Goal: Task Accomplishment & Management: Manage account settings

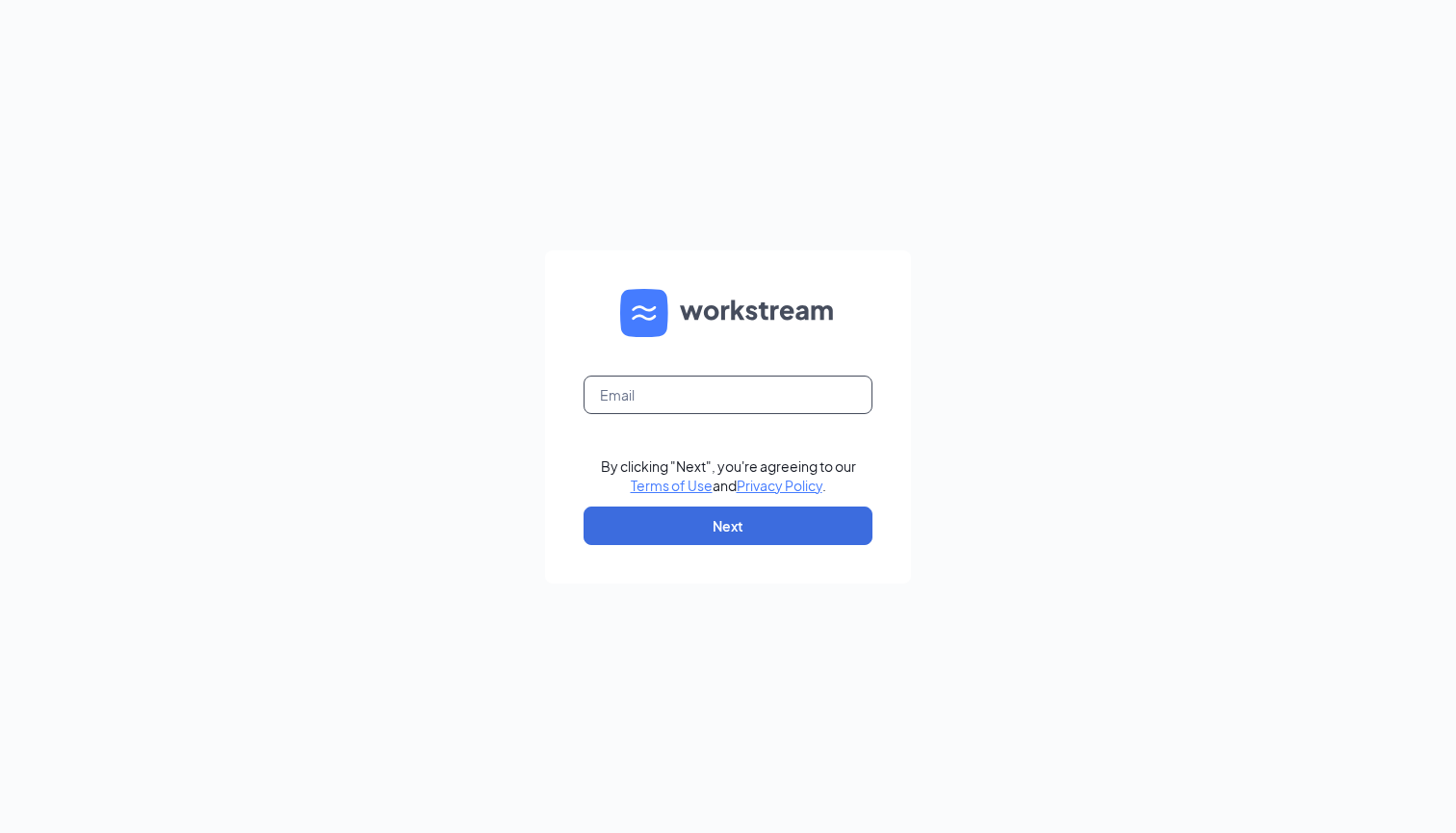
click at [675, 394] on input "text" at bounding box center [728, 394] width 289 height 39
type input "arielottavavia@gmail.com"
click at [771, 381] on input "arielottavavia@gmail.com" at bounding box center [728, 394] width 289 height 39
click at [771, 392] on input "arielottavavia@gmail.com" at bounding box center [728, 394] width 289 height 39
drag, startPoint x: 771, startPoint y: 392, endPoint x: 426, endPoint y: 348, distance: 347.8
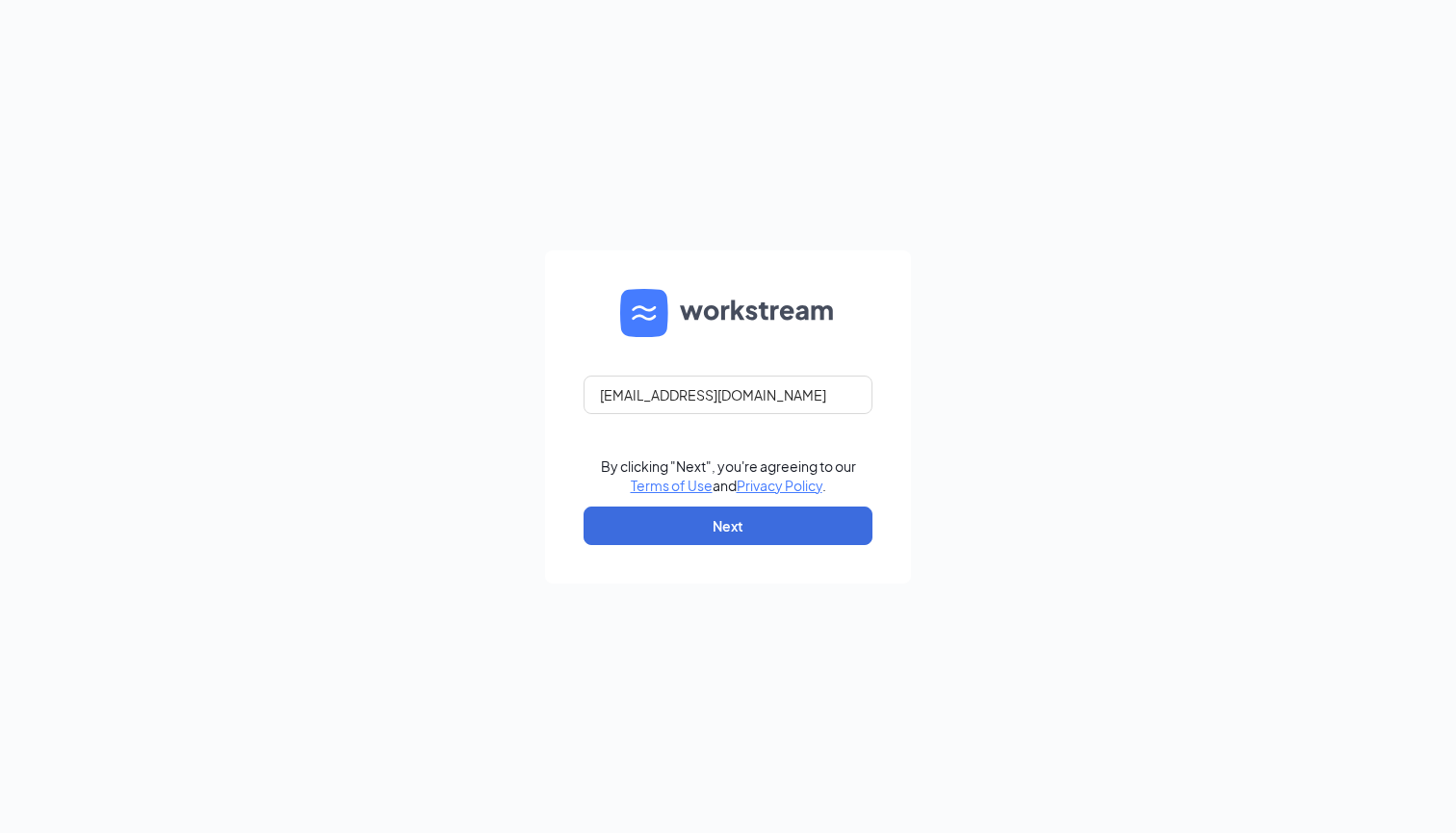
click at [426, 348] on div "arielottavavia@gmail.com By clicking "Next", you're agreeing to our Terms of Us…" at bounding box center [728, 416] width 1456 height 833
click at [670, 385] on input "text" at bounding box center [728, 394] width 289 height 39
click at [662, 410] on input "text" at bounding box center [728, 394] width 289 height 39
click at [661, 400] on input "text" at bounding box center [728, 394] width 289 height 39
type input "arielmer"
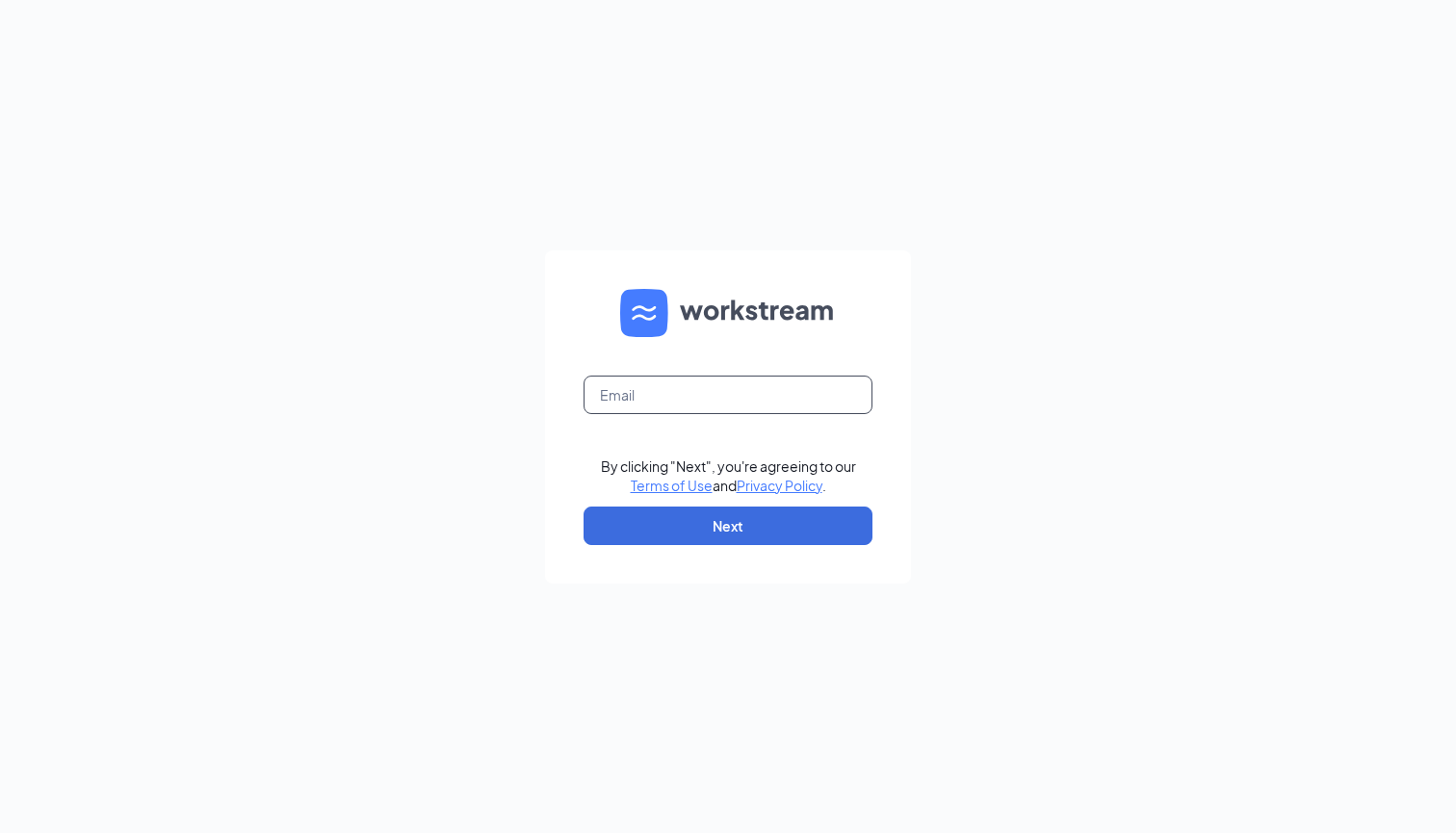
type input "arielmercurybar@gmail.com"
click at [713, 515] on button "Next" at bounding box center [728, 525] width 289 height 39
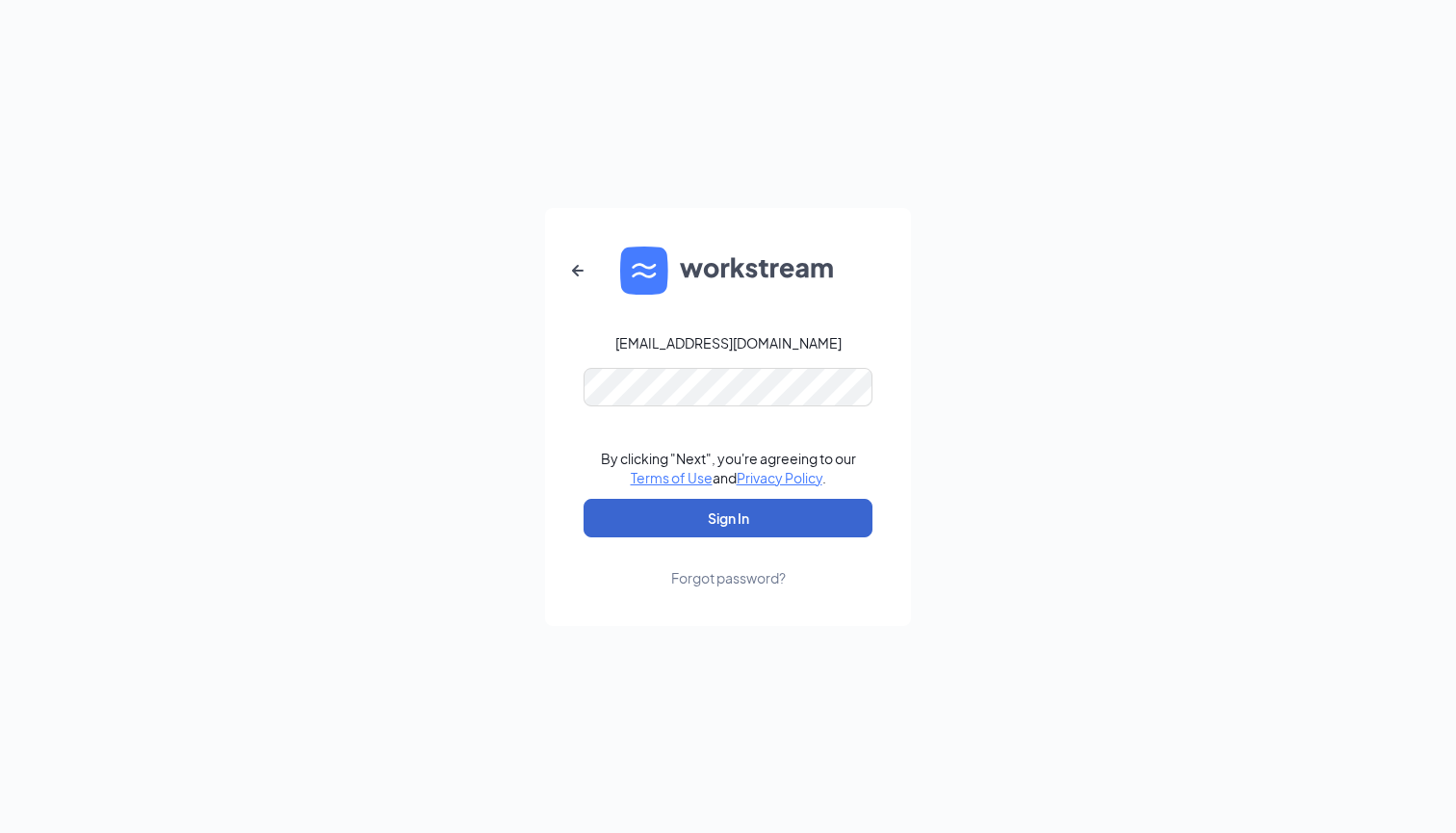
click at [728, 517] on button "Sign In" at bounding box center [728, 518] width 289 height 39
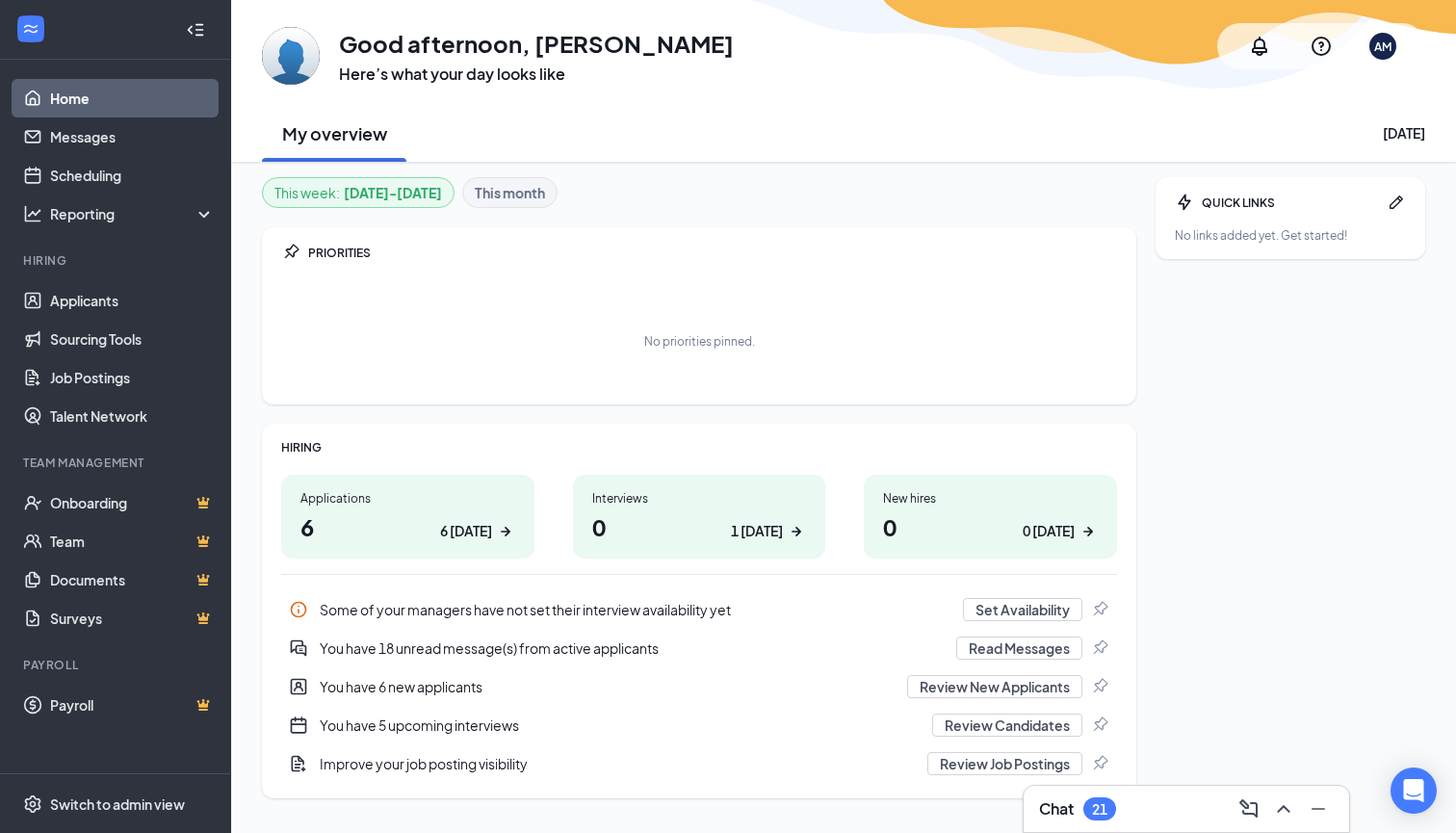
click at [702, 524] on h1 "0 1 [DATE]" at bounding box center [699, 526] width 215 height 33
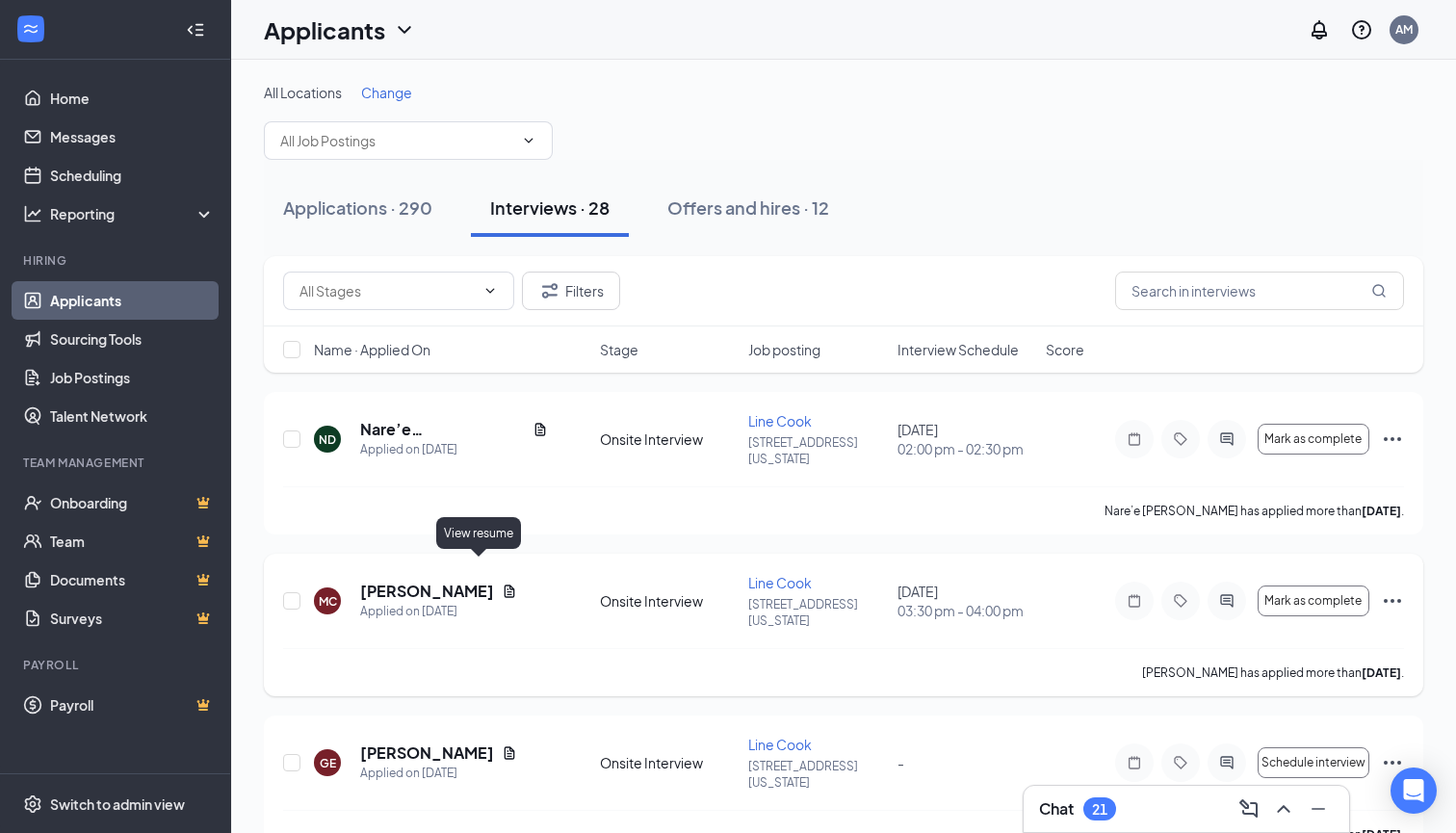
click at [505, 584] on icon "Document" at bounding box center [510, 590] width 11 height 13
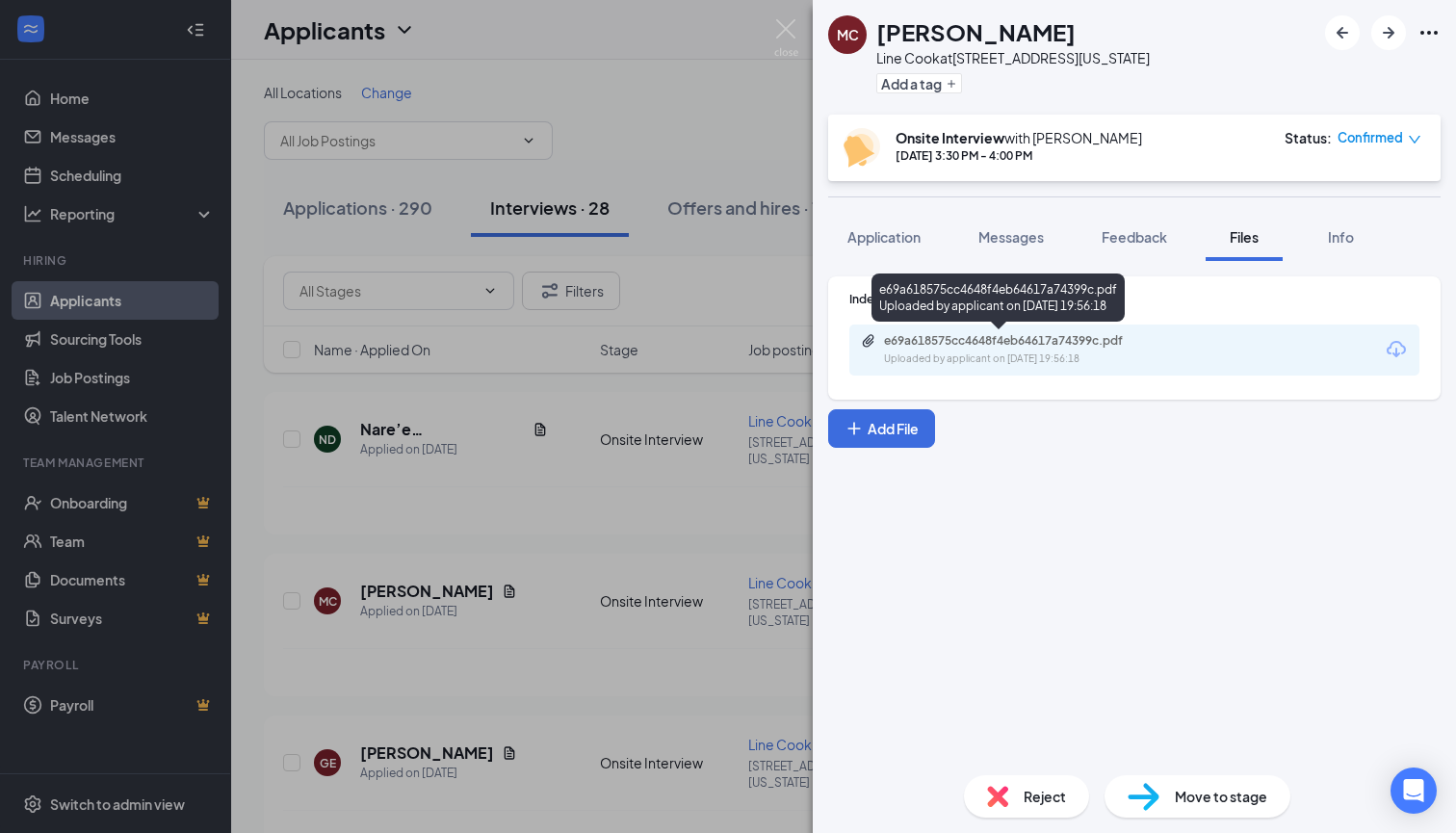
click at [1061, 350] on div "e69a618575cc4648f4eb64617a74399c.pdf Uploaded by applicant on Sep 11, 2025 at 1…" at bounding box center [1016, 350] width 312 height 34
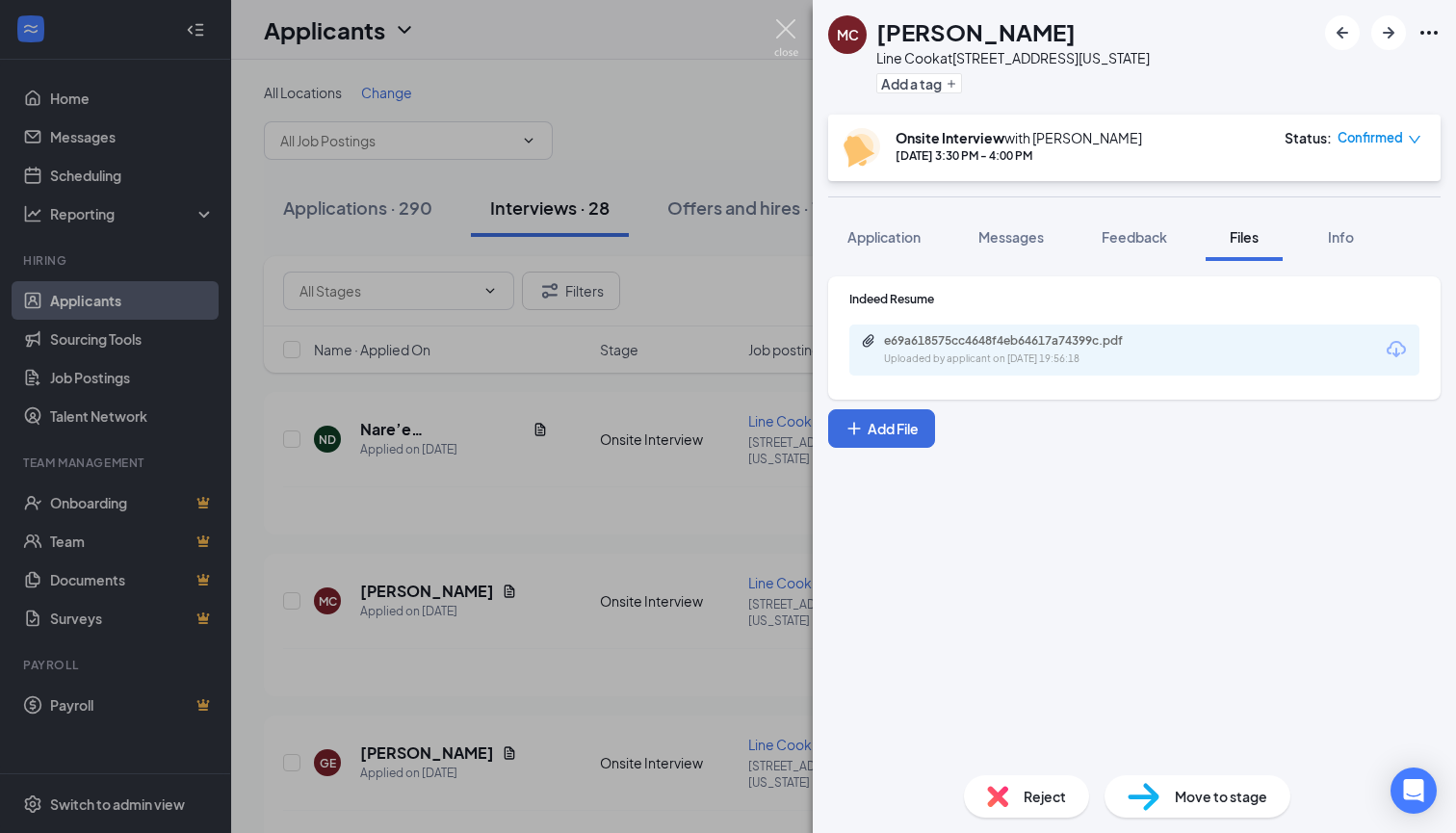
click at [782, 26] on img at bounding box center [786, 38] width 24 height 38
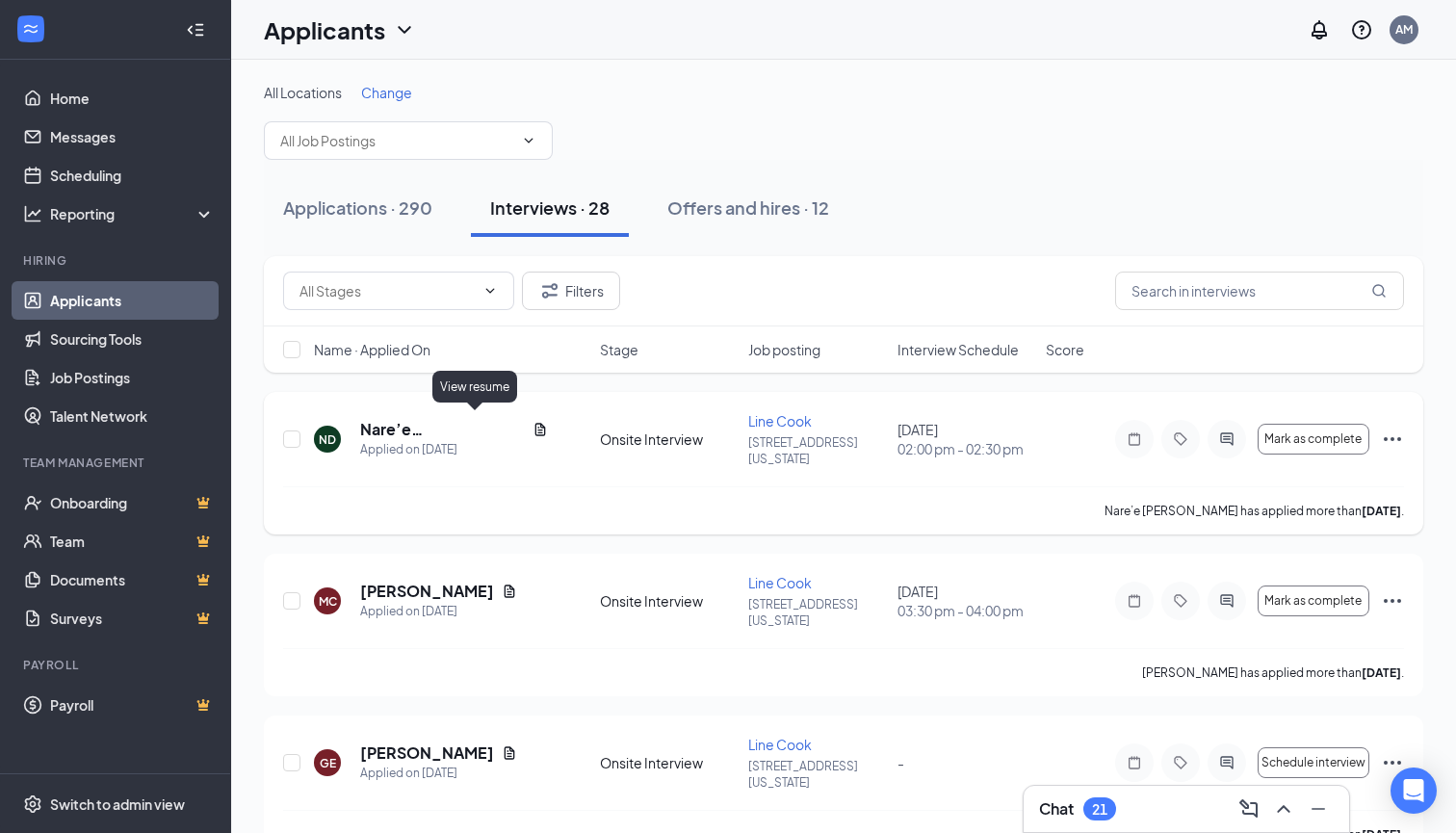
click at [533, 422] on icon "Document" at bounding box center [541, 430] width 16 height 16
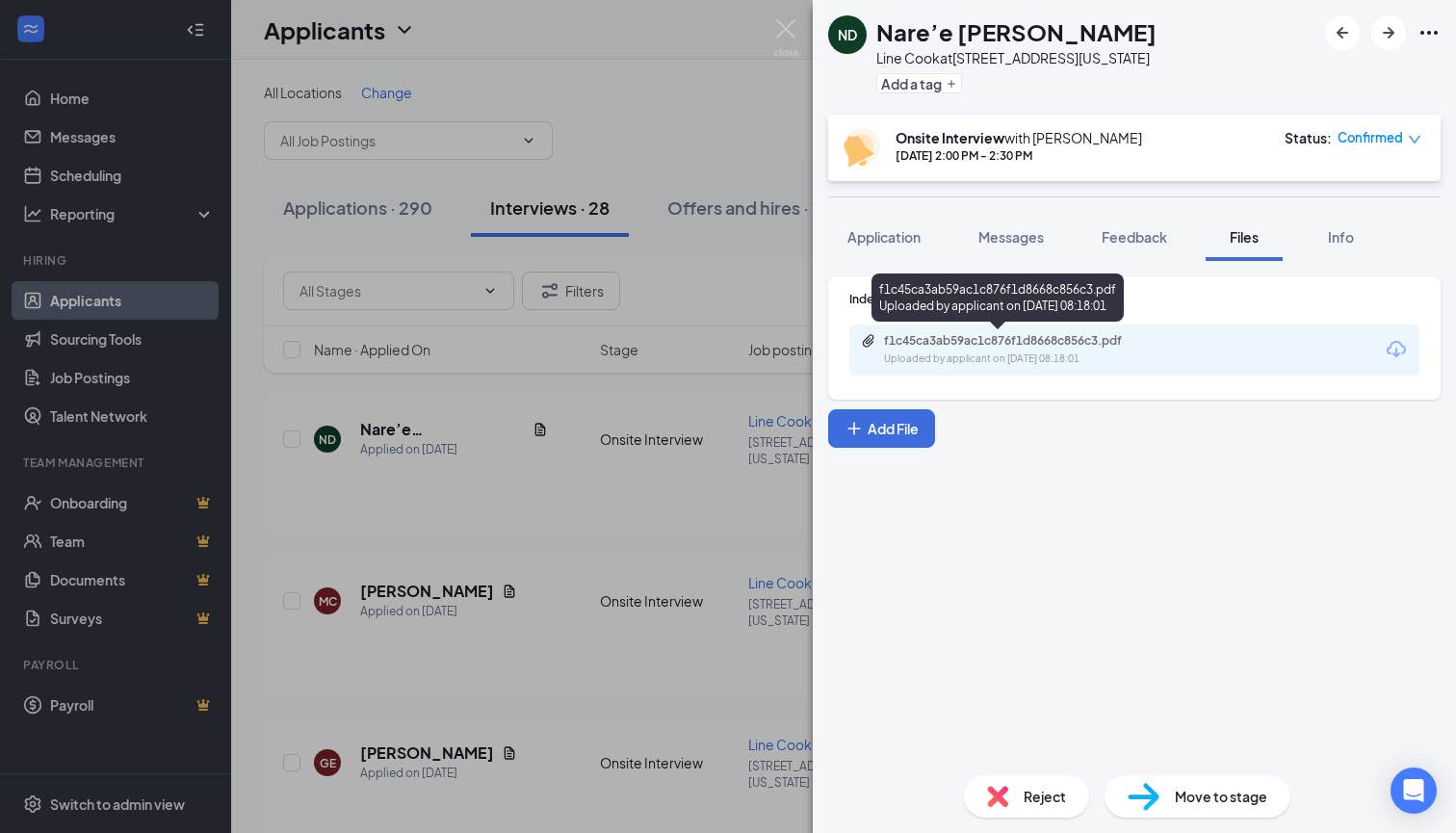
click at [1073, 344] on div "f1c45ca3ab59ac1c876f1d8668c856c3.pdf" at bounding box center [1019, 341] width 269 height 16
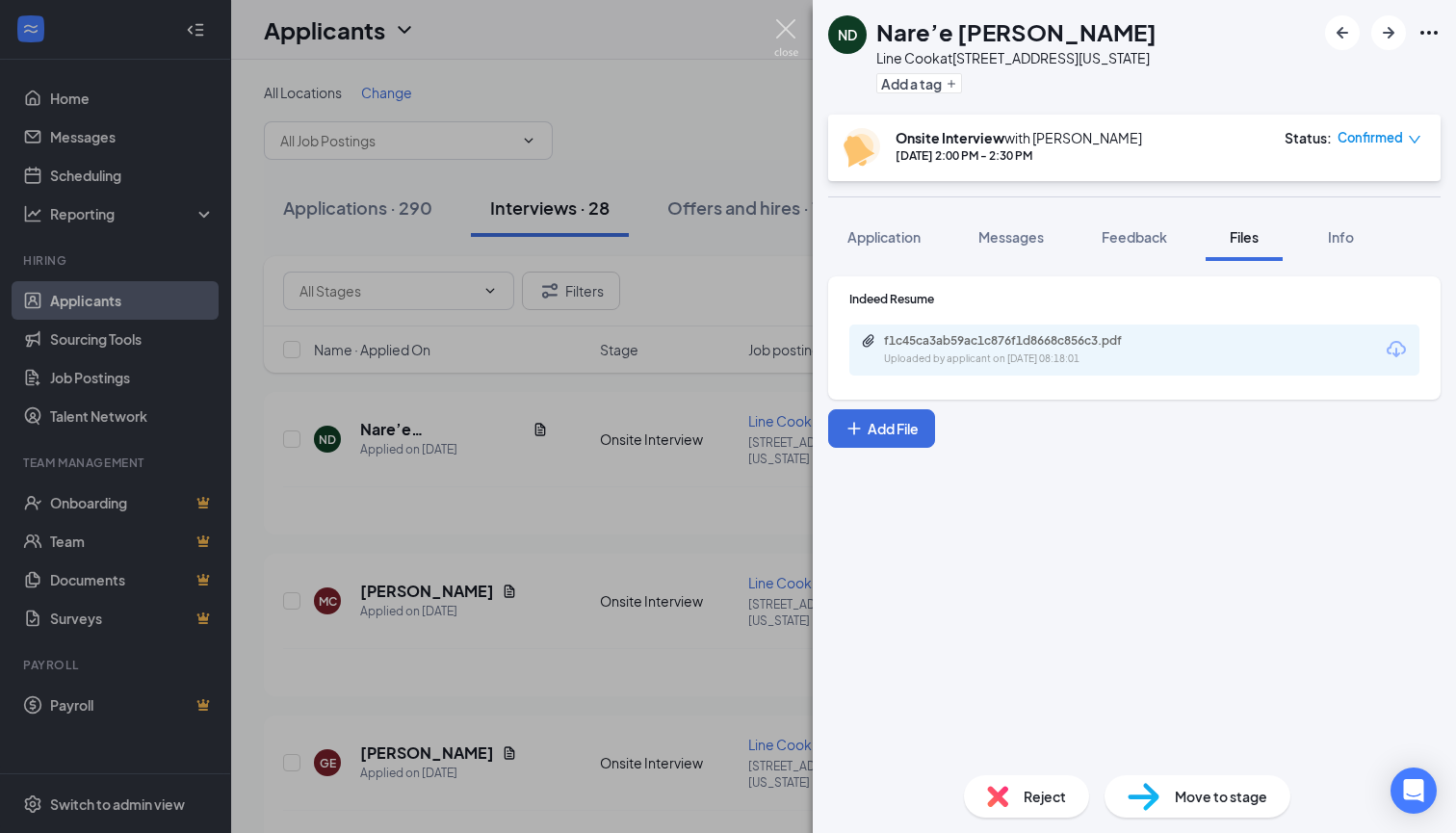
click at [787, 35] on img at bounding box center [786, 38] width 24 height 38
